Goal: Information Seeking & Learning: Compare options

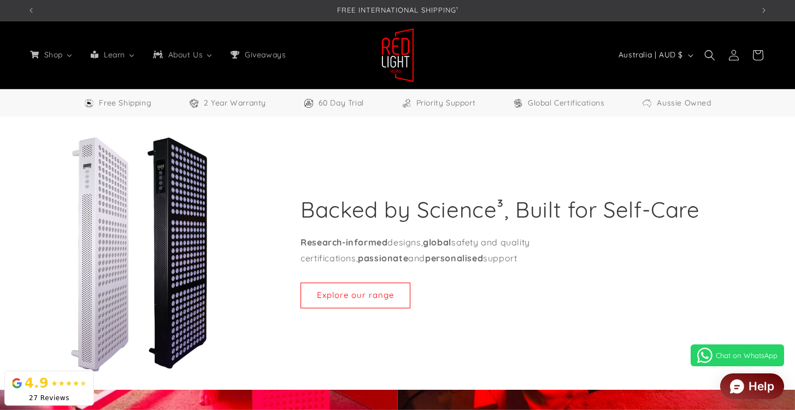
select select "**"
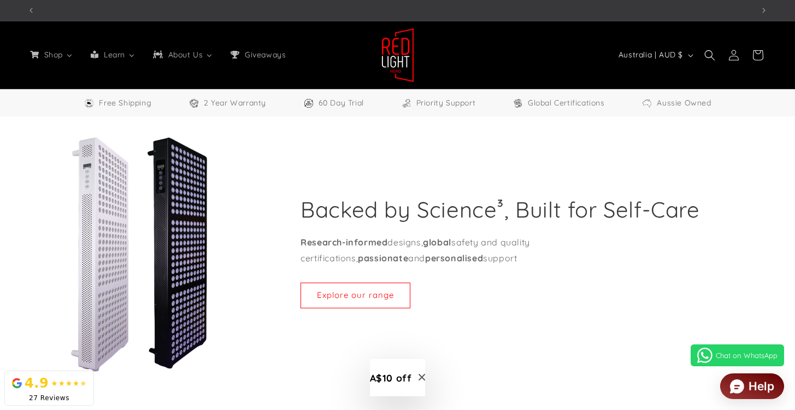
scroll to position [0, 726]
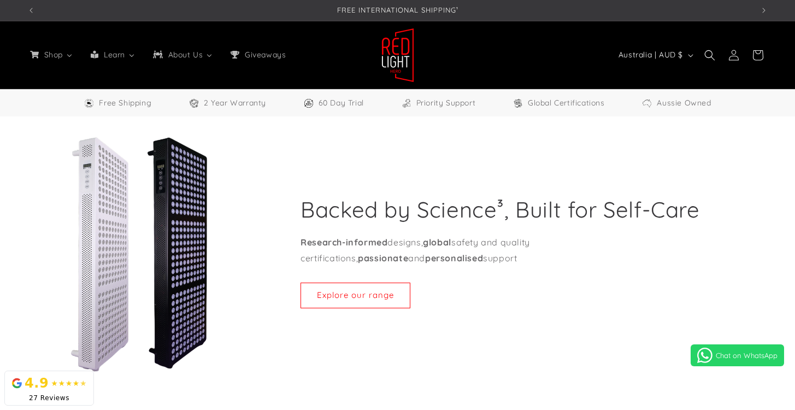
select select "**"
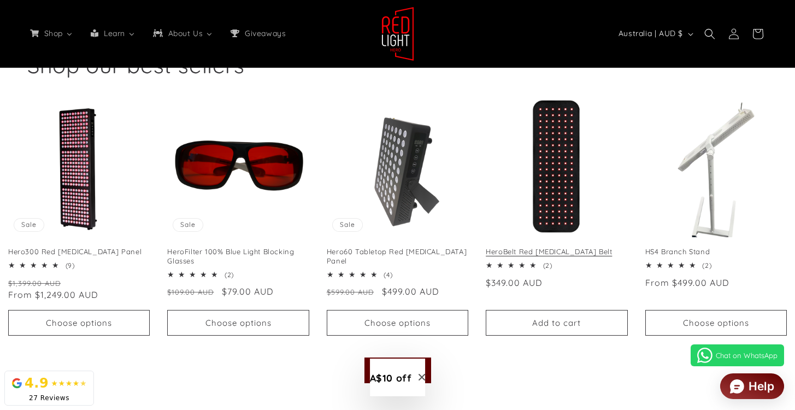
scroll to position [0, 1452]
click at [570, 247] on link "HeroBelt Red Light Therapy Belt" at bounding box center [557, 251] width 142 height 9
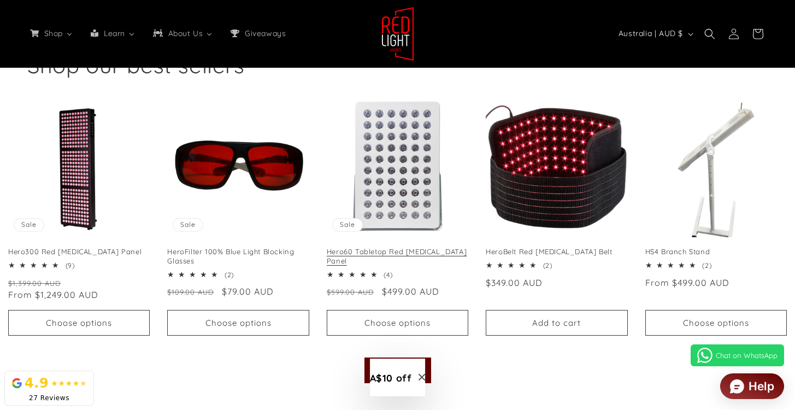
scroll to position [0, 2178]
click at [406, 247] on link "Hero60 Tabletop Red [MEDICAL_DATA] Panel" at bounding box center [398, 256] width 142 height 19
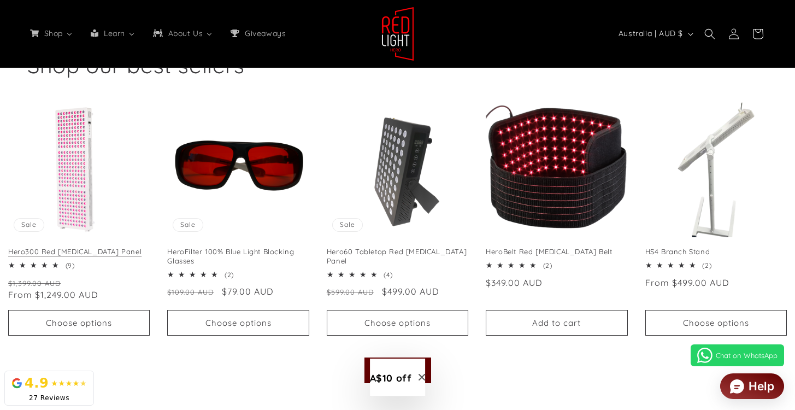
click at [59, 247] on link "Hero300 Red [MEDICAL_DATA] Panel" at bounding box center [79, 251] width 142 height 9
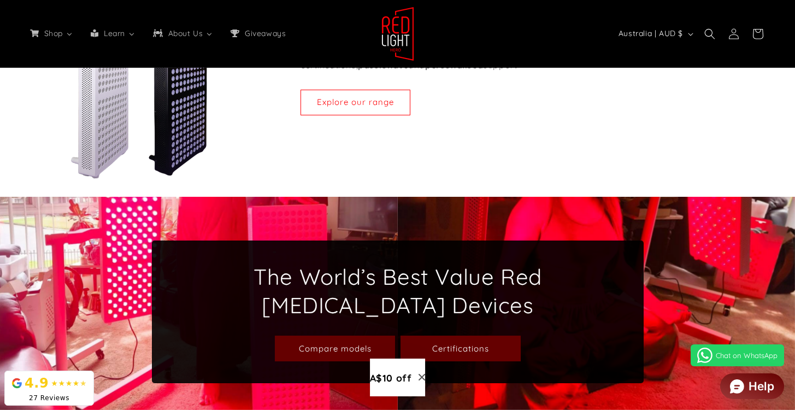
scroll to position [0, 0]
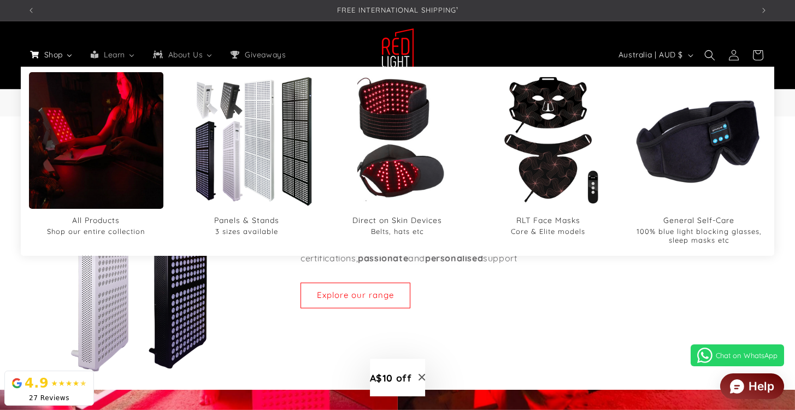
click at [62, 62] on link "Shop" at bounding box center [51, 54] width 61 height 23
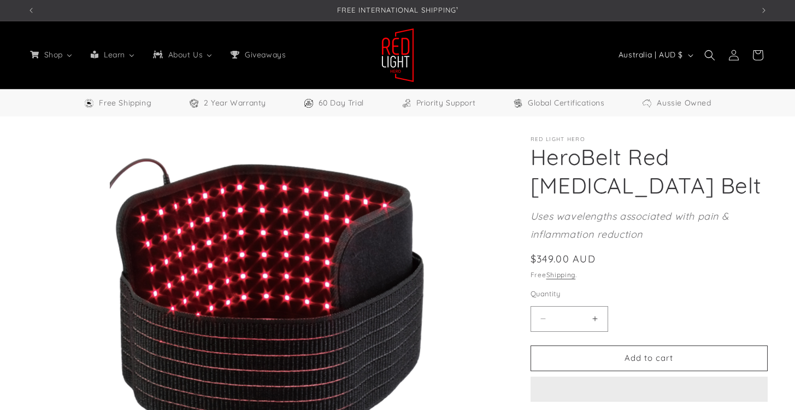
select select "**"
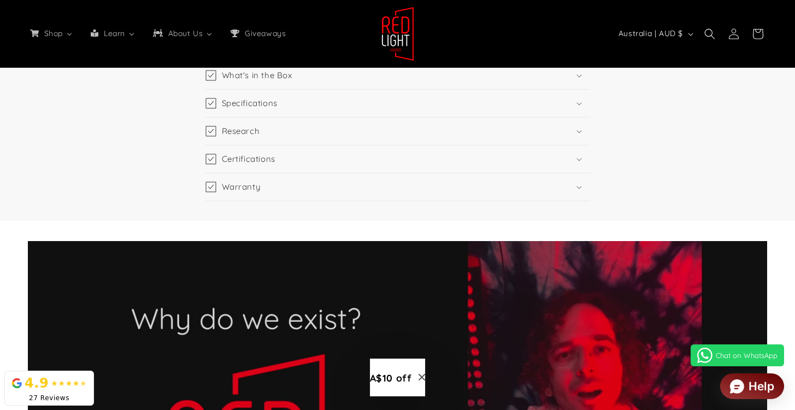
scroll to position [1280, 0]
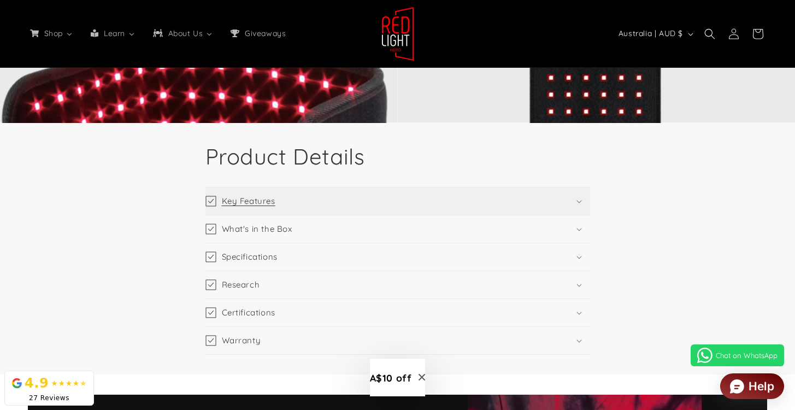
click at [557, 207] on summary "Key Features" at bounding box center [397, 200] width 385 height 27
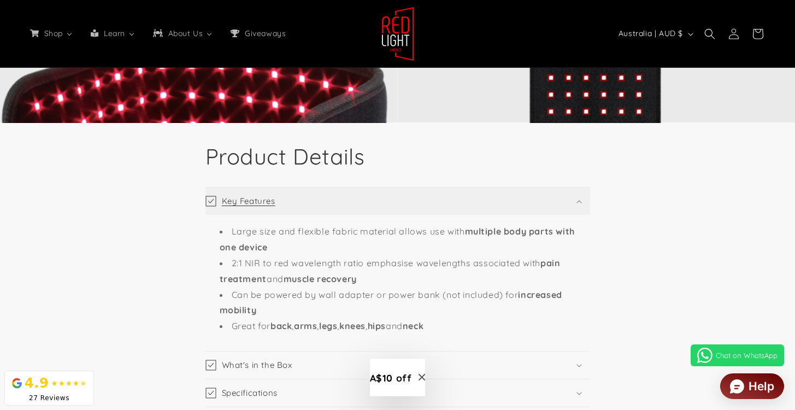
scroll to position [0, 1452]
click at [557, 207] on summary "Key Features" at bounding box center [397, 200] width 385 height 27
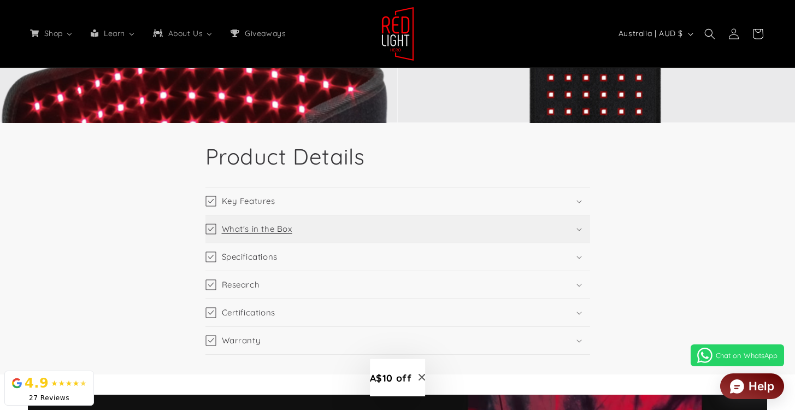
click at [527, 236] on summary "What's in the Box" at bounding box center [397, 228] width 385 height 27
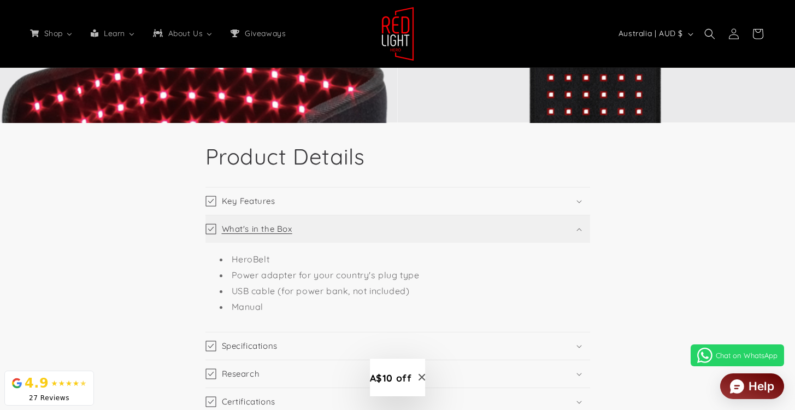
click at [527, 236] on summary "What's in the Box" at bounding box center [397, 228] width 385 height 27
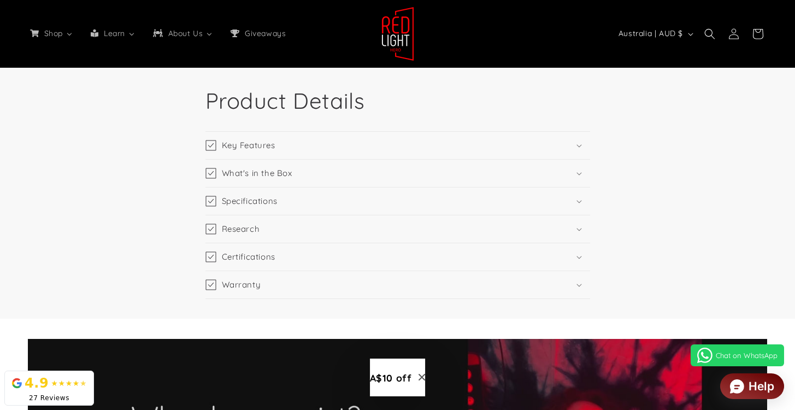
scroll to position [1321, 0]
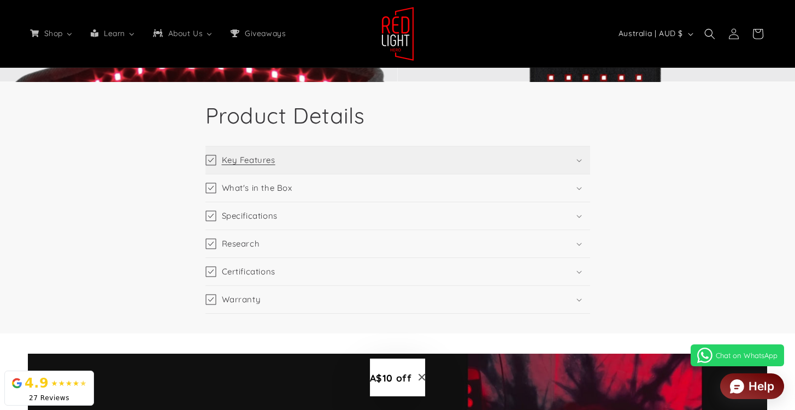
click at [539, 166] on summary "Key Features" at bounding box center [397, 159] width 385 height 27
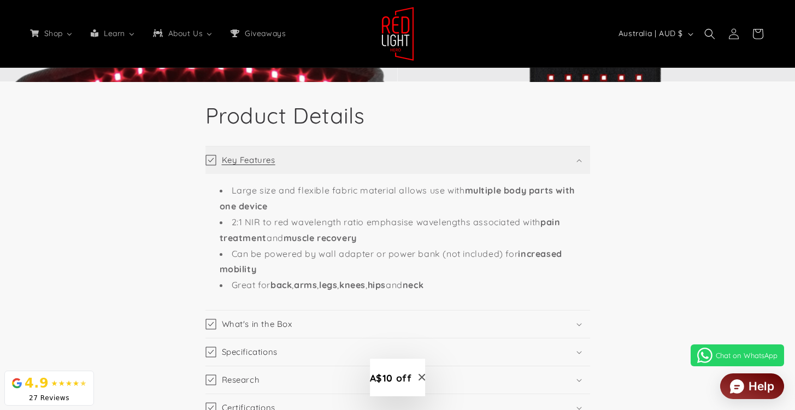
click at [539, 166] on summary "Key Features" at bounding box center [397, 159] width 385 height 27
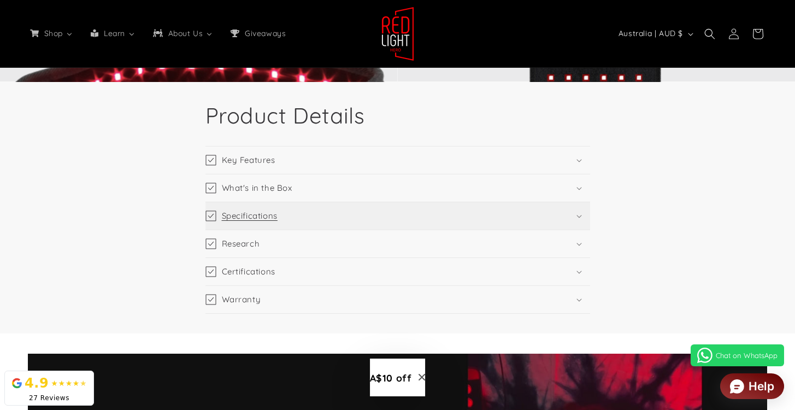
scroll to position [0, 0]
click at [495, 220] on summary "Specifications" at bounding box center [397, 215] width 385 height 27
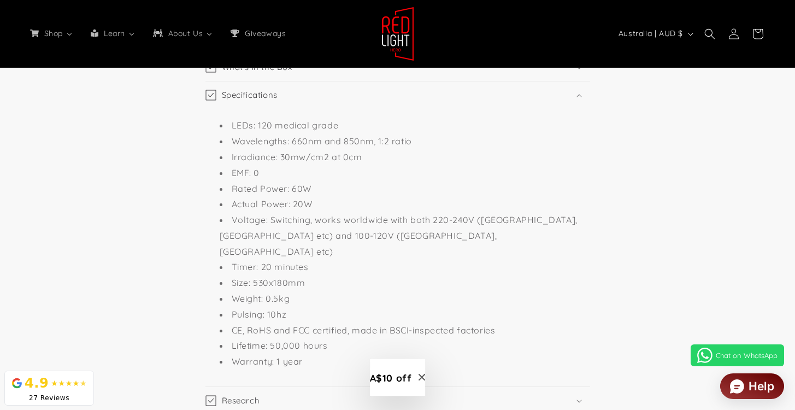
scroll to position [0, 726]
click at [317, 353] on li "Warranty: 1 year" at bounding box center [403, 361] width 367 height 16
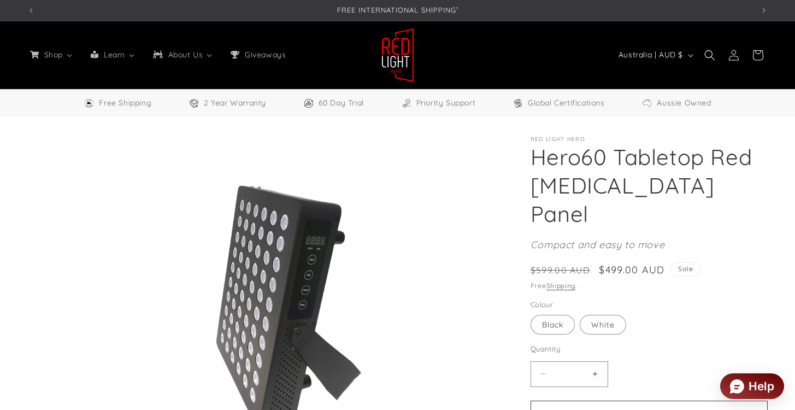
select select "**"
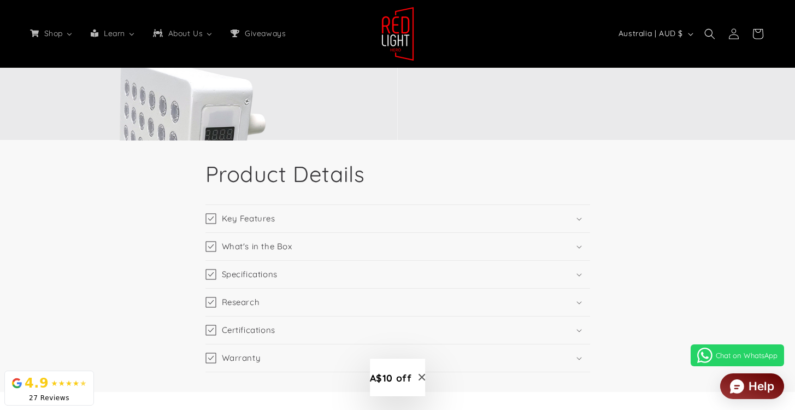
scroll to position [1748, 0]
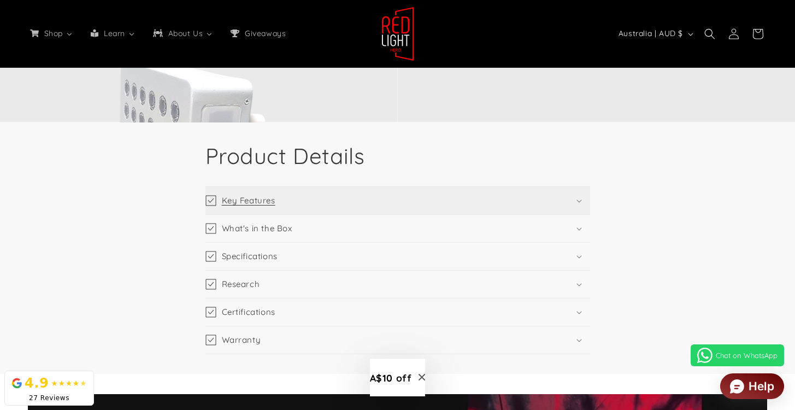
click at [568, 202] on summary "Key Features" at bounding box center [397, 200] width 385 height 27
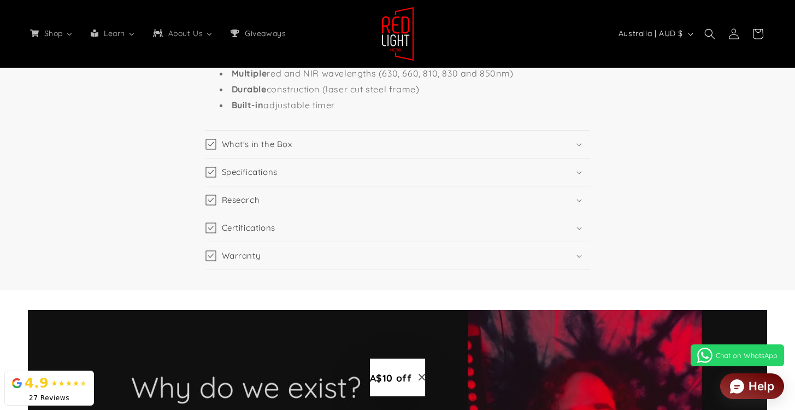
scroll to position [2025, 0]
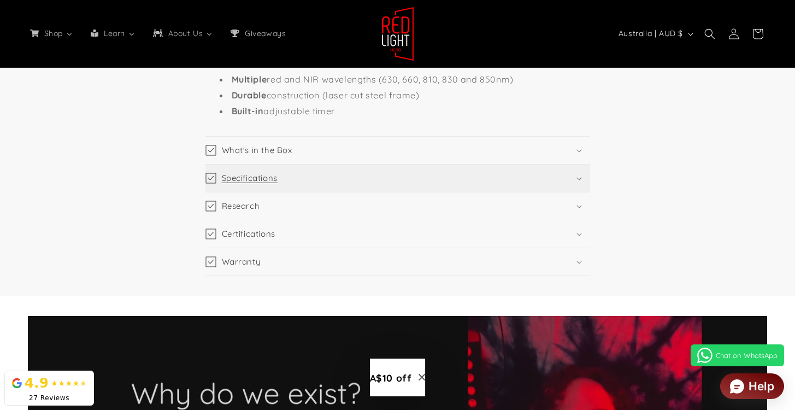
click at [566, 173] on summary "Specifications" at bounding box center [397, 177] width 385 height 27
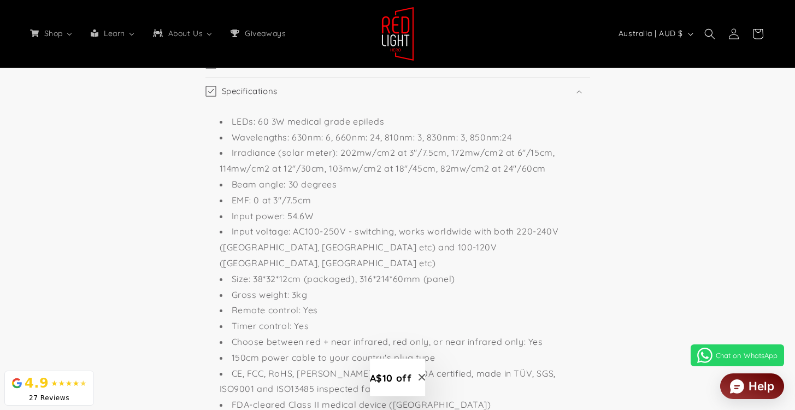
scroll to position [0, 726]
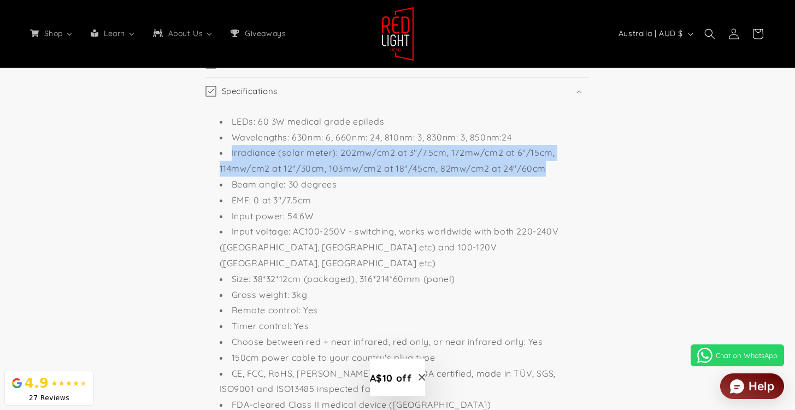
drag, startPoint x: 556, startPoint y: 166, endPoint x: 213, endPoint y: 157, distance: 343.2
click at [213, 157] on ul "LEDs: 60 3W medical grade epileds Wavelengths: 630nm: 6, 660nm: 24, 810nm: 3, 8…" at bounding box center [398, 279] width 378 height 331
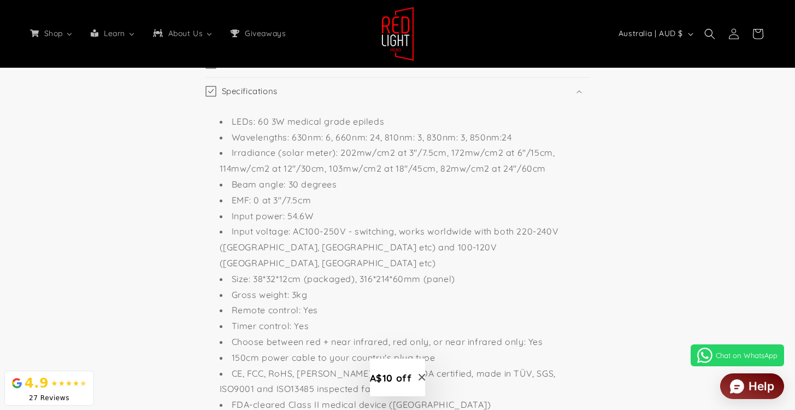
click at [479, 237] on li "Input voltage: AC100-250V - switching, works worldwide with both 220-240V (Aust…" at bounding box center [403, 246] width 367 height 47
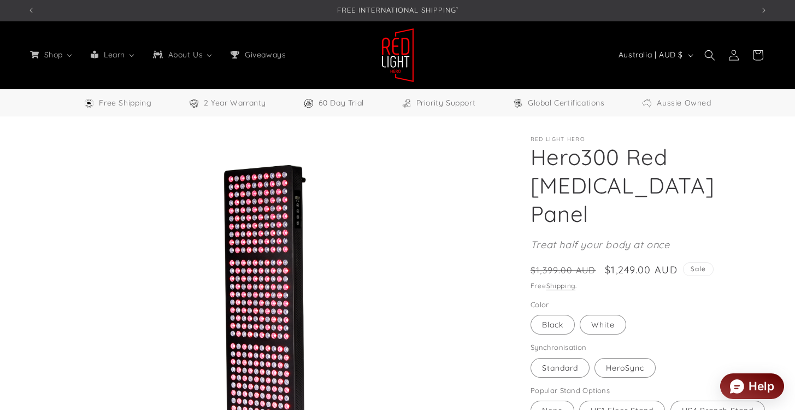
select select "**"
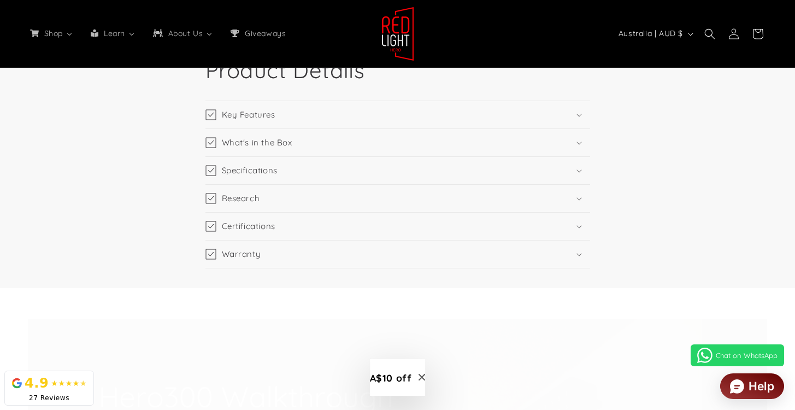
scroll to position [1680, 0]
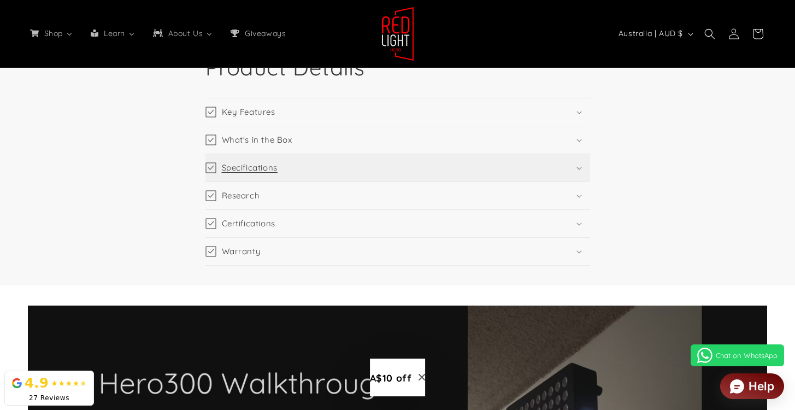
click at [507, 170] on summary "Specifications" at bounding box center [397, 167] width 385 height 27
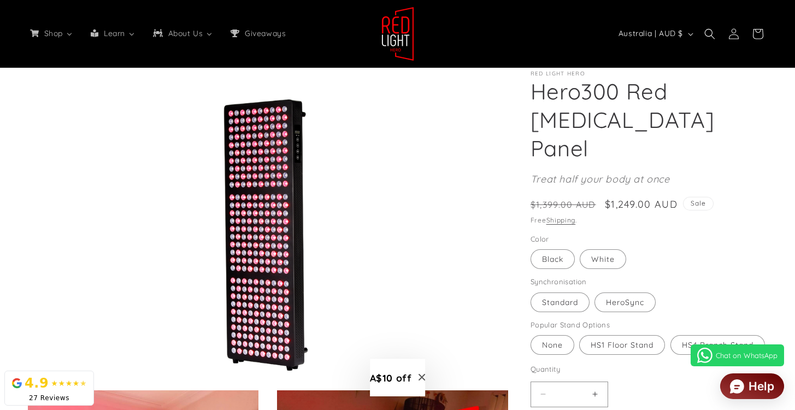
scroll to position [0, 0]
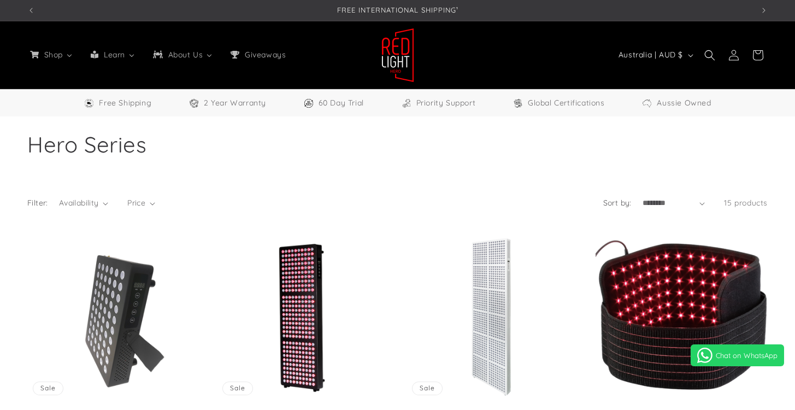
select select "**"
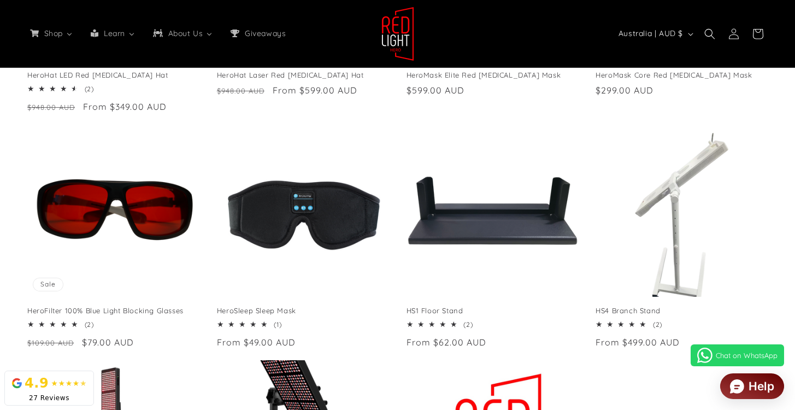
scroll to position [0, 1452]
drag, startPoint x: 794, startPoint y: 137, endPoint x: 791, endPoint y: 168, distance: 31.9
click at [791, 168] on div "Hero60 Tabletop Red [MEDICAL_DATA] Panel Sale Hero60 Tabletop Red [MEDICAL_DATA…" at bounding box center [397, 123] width 795 height 939
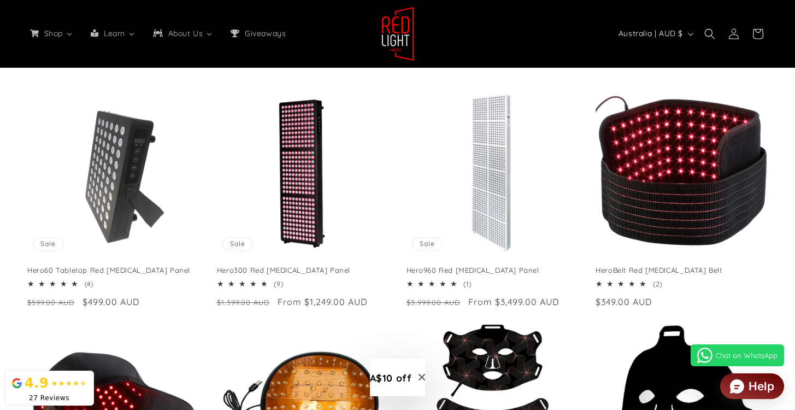
scroll to position [0, 726]
